Goal: Check status: Check status

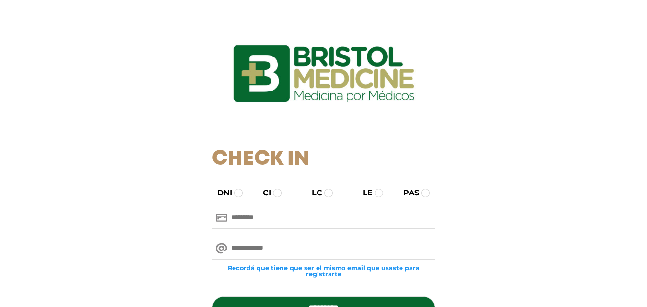
click at [291, 215] on input "text" at bounding box center [323, 218] width 223 height 23
type input "********"
click at [285, 248] on input "email" at bounding box center [323, 248] width 223 height 23
type input "**********"
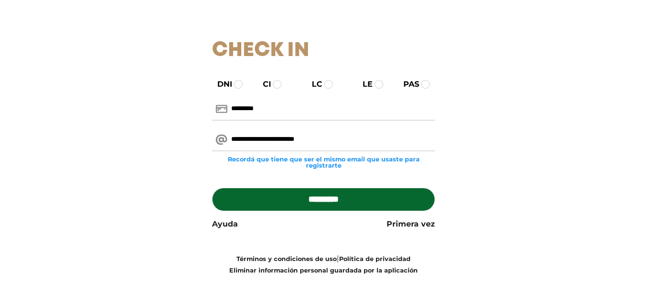
scroll to position [110, 0]
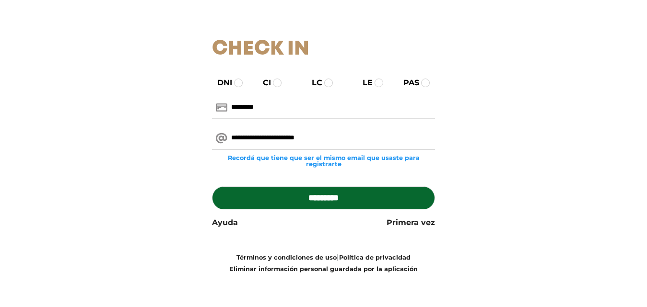
click at [350, 195] on input "*********" at bounding box center [323, 197] width 223 height 23
type input "**********"
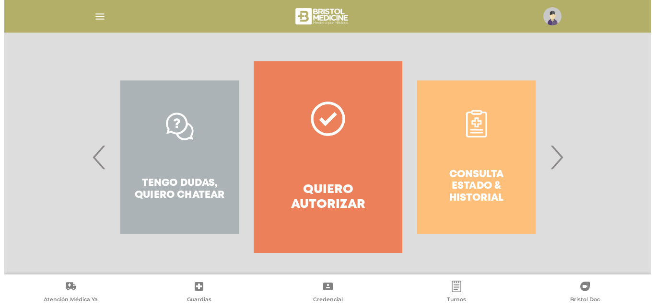
scroll to position [174, 0]
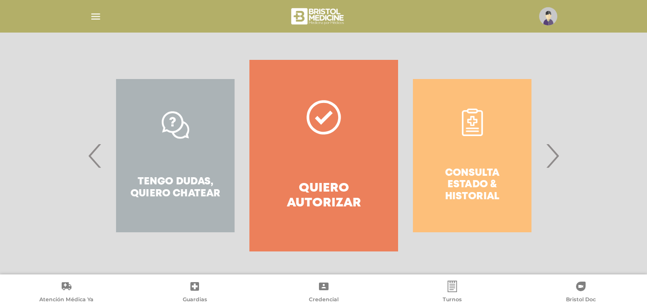
click at [472, 124] on div "Consulta estado & historial" at bounding box center [472, 156] width 148 height 192
click at [93, 17] on img "button" at bounding box center [96, 17] width 12 height 12
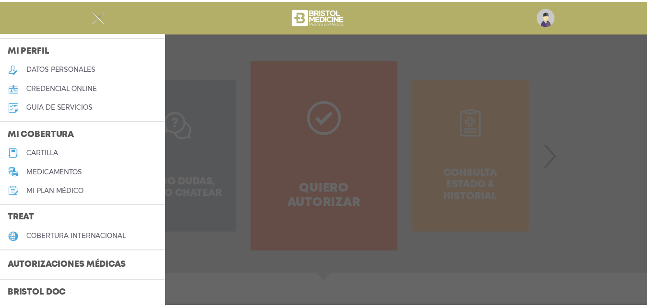
scroll to position [48, 0]
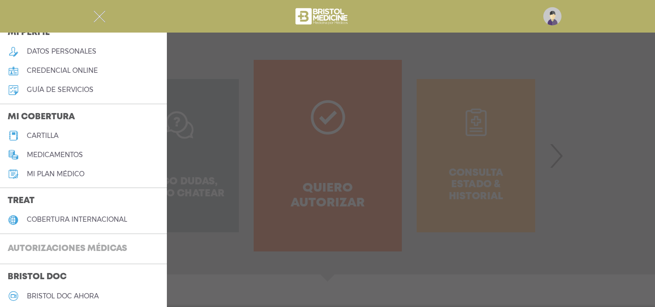
click at [73, 249] on h3 "Autorizaciones médicas" at bounding box center [67, 249] width 135 height 18
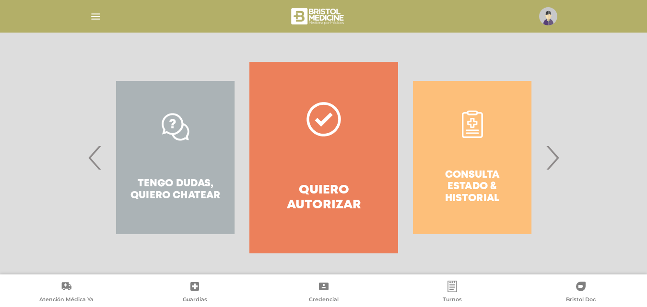
scroll to position [174, 0]
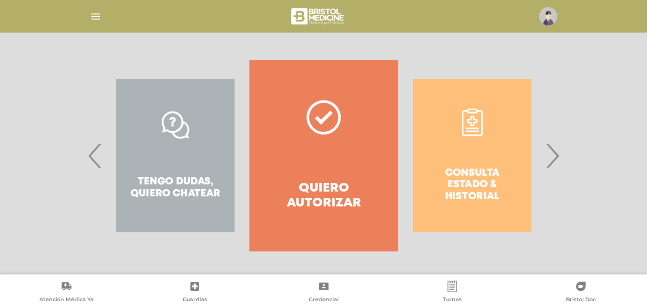
click at [326, 184] on h4 "Quiero autorizar" at bounding box center [324, 196] width 114 height 30
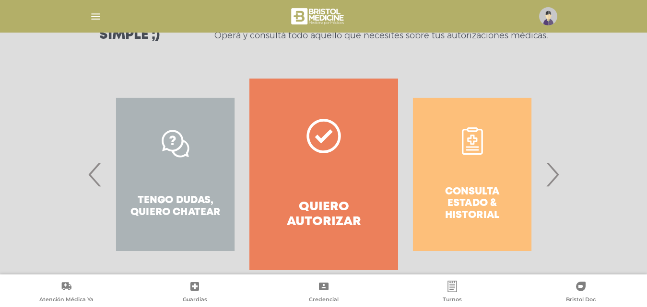
scroll to position [186, 0]
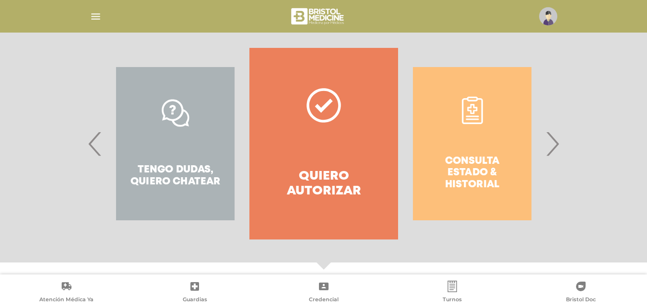
click at [479, 139] on div "Consulta estado & historial" at bounding box center [472, 144] width 148 height 192
click at [475, 128] on div "Consulta estado & historial" at bounding box center [472, 144] width 148 height 192
click at [475, 118] on div "Consulta estado & historial" at bounding box center [472, 144] width 148 height 192
click at [475, 143] on div "Consulta estado & historial" at bounding box center [472, 144] width 148 height 192
click at [475, 166] on div "Consulta estado & historial" at bounding box center [472, 144] width 148 height 192
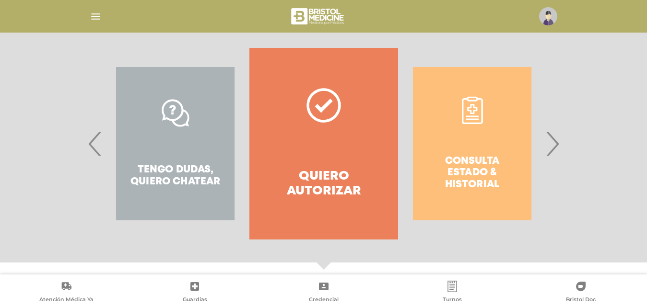
click at [555, 146] on span "›" at bounding box center [552, 144] width 19 height 52
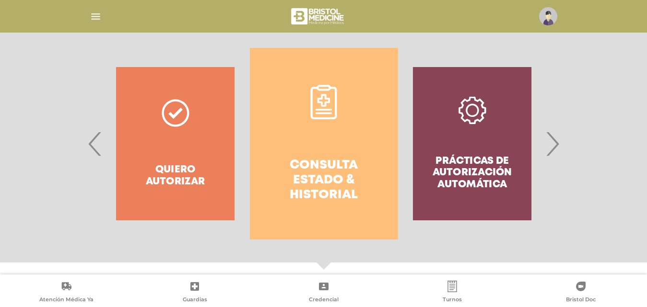
click at [555, 146] on span "›" at bounding box center [552, 144] width 19 height 52
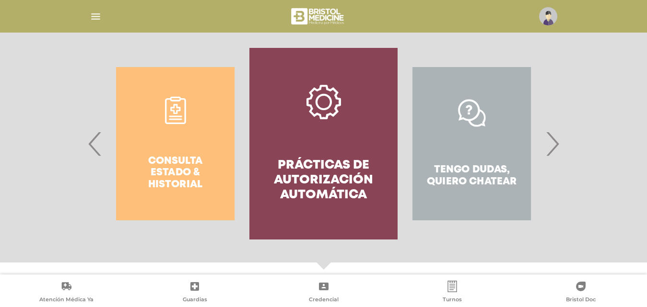
click at [555, 146] on span "›" at bounding box center [552, 144] width 19 height 52
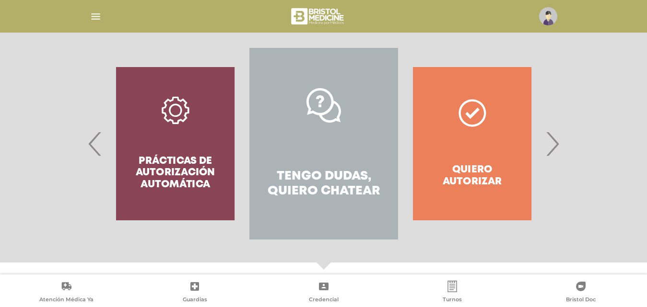
click at [481, 145] on div "Quiero autorizar" at bounding box center [472, 144] width 148 height 192
click at [553, 146] on span "›" at bounding box center [552, 144] width 19 height 52
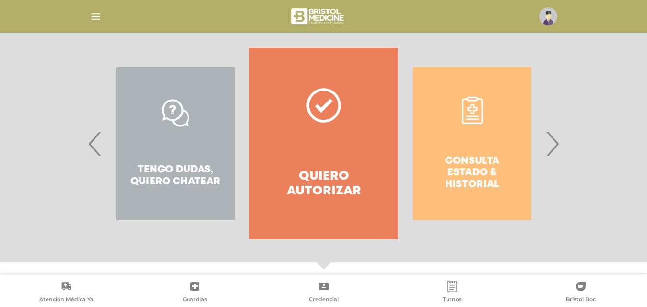
click at [486, 149] on div "Consulta estado & historial" at bounding box center [472, 144] width 148 height 192
click at [411, 44] on div "Simple ;) Operá y consultá todo aquello que necesites sobre tus autorizaciones …" at bounding box center [323, 5] width 647 height 86
